Goal: Task Accomplishment & Management: Understand process/instructions

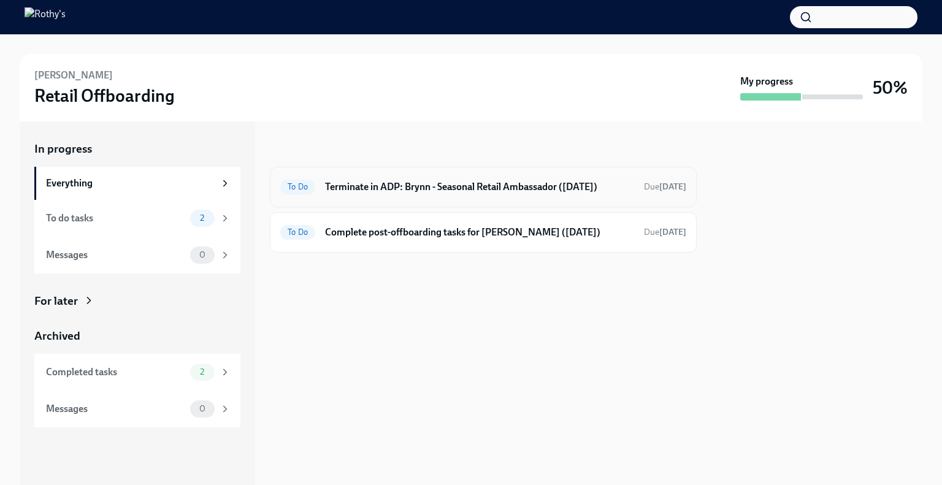
click at [432, 198] on div "To Do Terminate in ADP: Brynn - Seasonal Retail Ambassador ([DATE]) Due [DATE]" at bounding box center [483, 187] width 427 height 40
click at [417, 186] on h6 "Terminate in ADP: Brynn - Seasonal Retail Ambassador ([DATE])" at bounding box center [479, 186] width 309 height 13
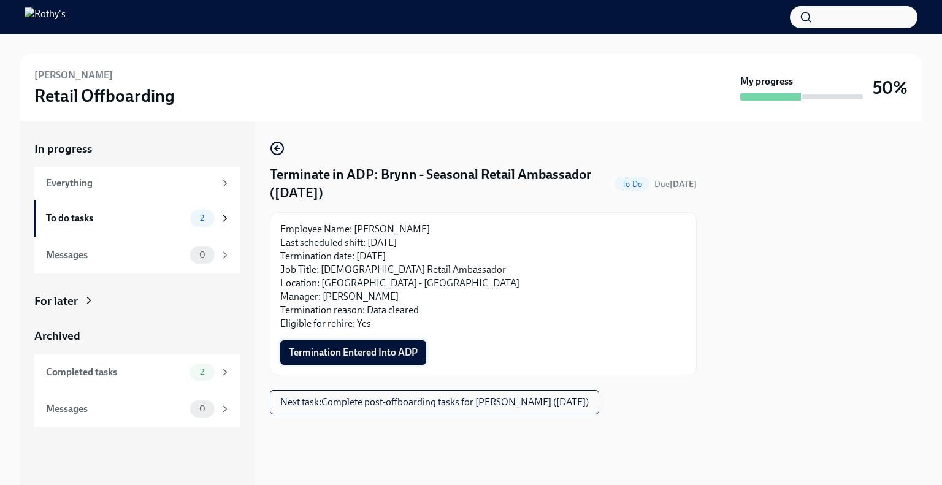
click at [369, 347] on span "Termination Entered Into ADP" at bounding box center [353, 353] width 129 height 12
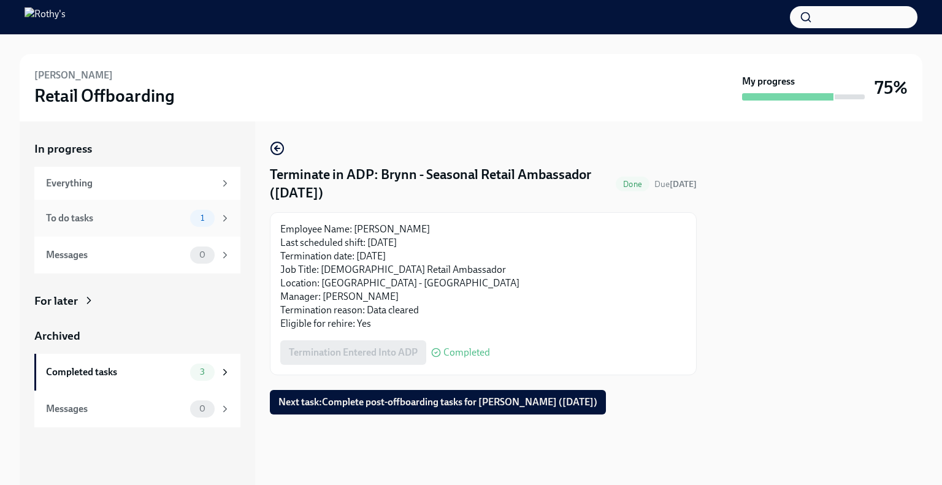
click at [179, 218] on div "To do tasks" at bounding box center [115, 218] width 139 height 13
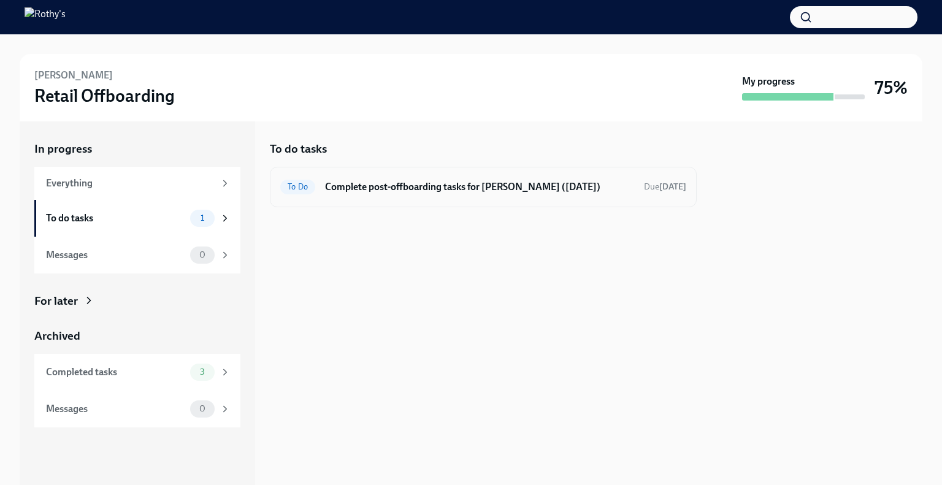
click at [453, 185] on h6 "Complete post-offboarding tasks for [PERSON_NAME] ([DATE])" at bounding box center [479, 186] width 309 height 13
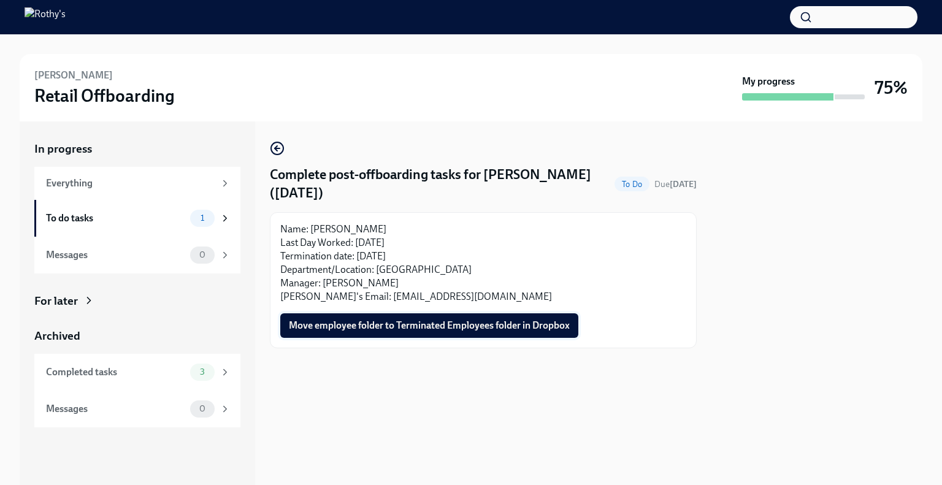
click at [449, 329] on span "Move employee folder to Terminated Employees folder in Dropbox" at bounding box center [429, 326] width 281 height 12
